Goal: Task Accomplishment & Management: Complete application form

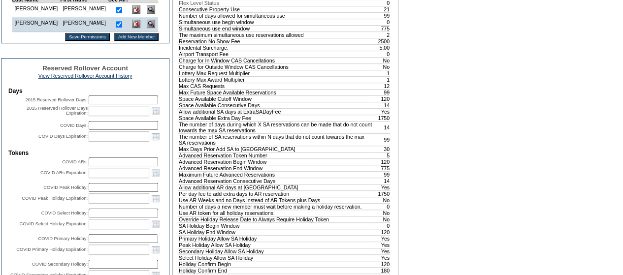
scroll to position [294, 0]
click at [114, 40] on input "Add New Member" at bounding box center [136, 37] width 45 height 8
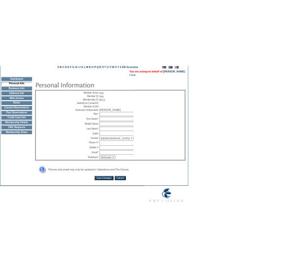
scroll to position [76, 0]
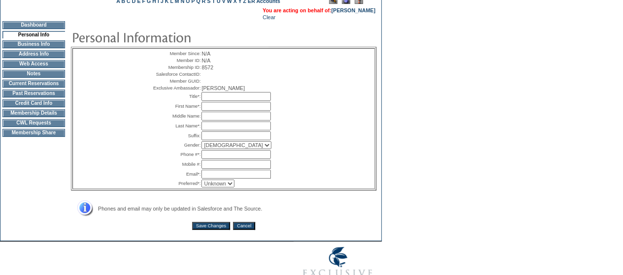
click at [223, 101] on input "text" at bounding box center [235, 96] width 69 height 9
type input "Mr."
click at [214, 111] on input "text" at bounding box center [235, 106] width 69 height 9
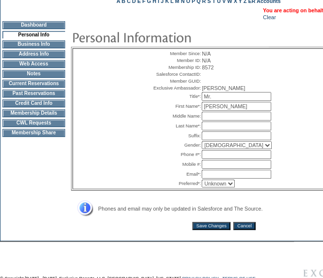
type input "[PERSON_NAME]"
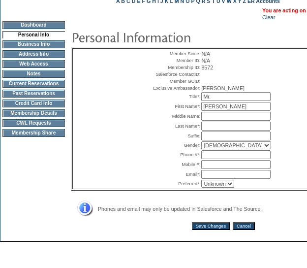
click at [210, 131] on input "text" at bounding box center [235, 126] width 69 height 9
type input "[PERSON_NAME]"
click at [212, 159] on input "text" at bounding box center [235, 154] width 69 height 9
type input "8604621363"
click at [212, 169] on input "text" at bounding box center [235, 164] width 69 height 9
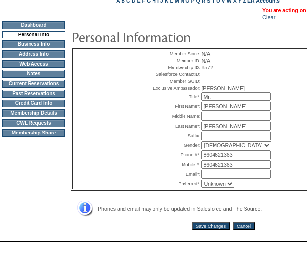
type input "8604621363"
click at [207, 179] on input "text" at bounding box center [235, 174] width 69 height 9
click at [157, 140] on td "Suffix:" at bounding box center [176, 136] width 50 height 9
click at [216, 179] on input "text" at bounding box center [235, 174] width 69 height 9
paste input "[EMAIL_ADDRESS][DOMAIN_NAME]"
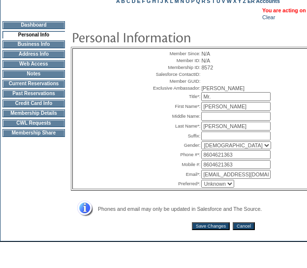
scroll to position [0, 9]
type input "[EMAIL_ADDRESS][DOMAIN_NAME]"
click at [226, 191] on table "Member Since: N/A Member ID: N/A Membership ID: 8572 Salesforce ContactID: Memb…" at bounding box center [223, 119] width 305 height 144
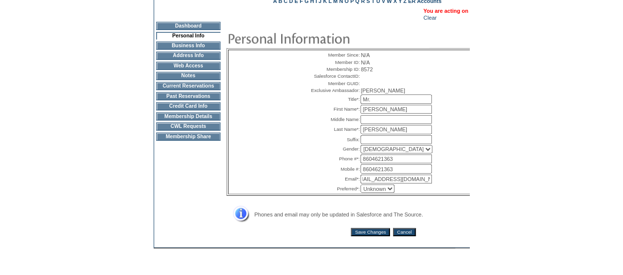
scroll to position [0, 0]
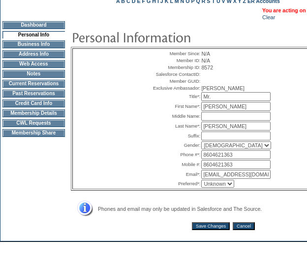
click at [223, 188] on select "Unknown Email Phone Mobile" at bounding box center [217, 184] width 33 height 8
select select "E"
click at [201, 188] on select "Unknown Email Phone Mobile" at bounding box center [217, 184] width 33 height 8
click at [207, 230] on input "Save Changes" at bounding box center [211, 226] width 38 height 8
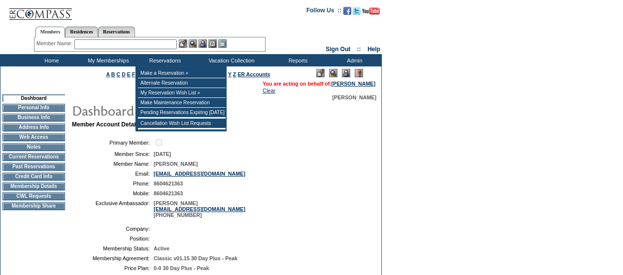
click at [133, 43] on input "text" at bounding box center [125, 44] width 102 height 10
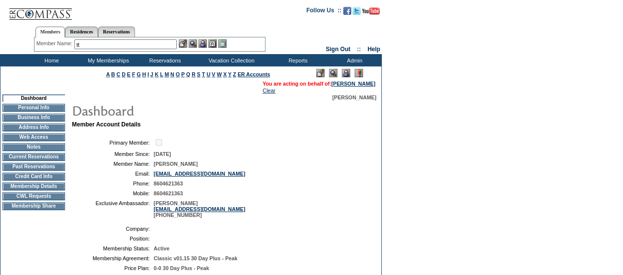
type input "t"
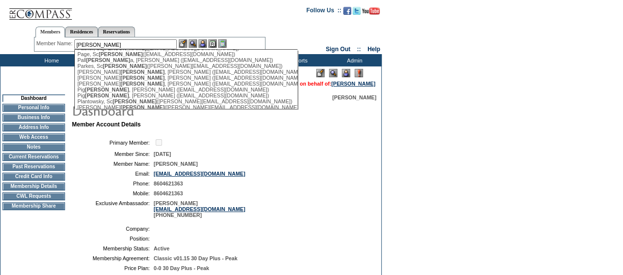
scroll to position [822, 0]
click at [114, 28] on div "Ott , Marc (drott@complete-care.com)" at bounding box center [185, 25] width 217 height 6
type input "Ott, Marc (drott@complete-care.com)"
click at [114, 70] on div "Abb ott , Carol (abbottmom@aol.com) Abb ott , Denise (dabbott533@aol.com) Andre…" at bounding box center [185, 79] width 223 height 60
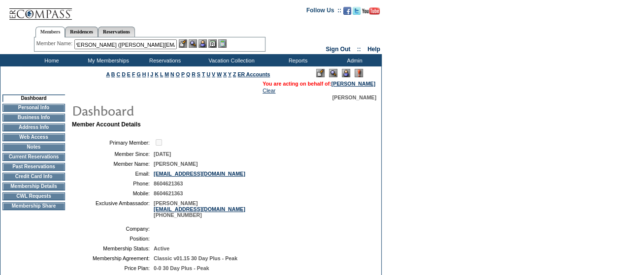
click at [193, 44] on img at bounding box center [193, 43] width 8 height 8
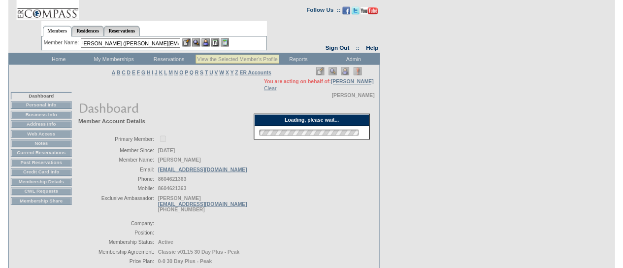
scroll to position [0, 0]
